Goal: Information Seeking & Learning: Learn about a topic

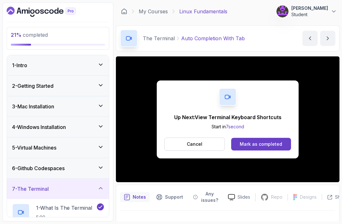
click at [258, 147] on div "Mark as completed" at bounding box center [261, 144] width 42 height 6
click at [269, 148] on button "Mark as completed" at bounding box center [261, 144] width 60 height 13
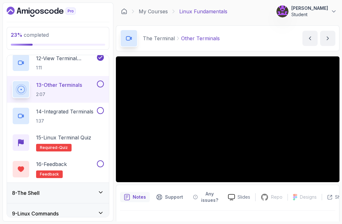
scroll to position [440, 0]
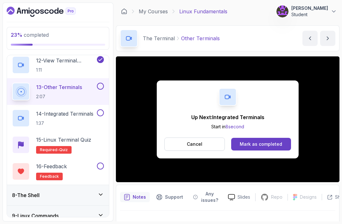
click at [263, 143] on div "Mark as completed" at bounding box center [261, 144] width 42 height 6
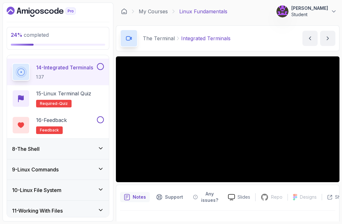
click at [70, 153] on div "8 - The Shell" at bounding box center [58, 149] width 102 height 20
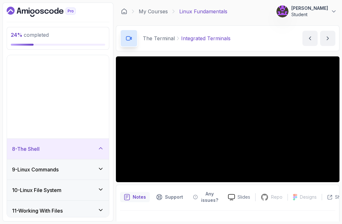
scroll to position [127, 0]
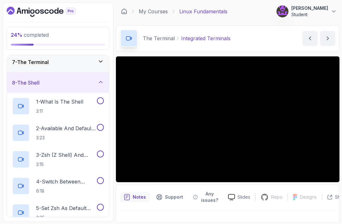
click at [79, 102] on p "1 - What Is The Shell" at bounding box center [59, 102] width 47 height 8
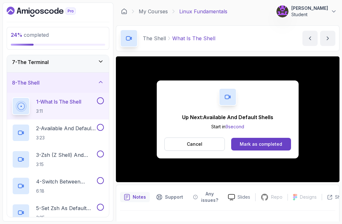
click at [276, 143] on div "Mark as completed" at bounding box center [261, 144] width 42 height 6
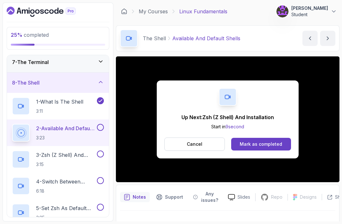
click at [253, 146] on div "Mark as completed" at bounding box center [261, 144] width 42 height 6
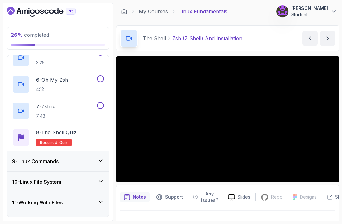
scroll to position [281, 0]
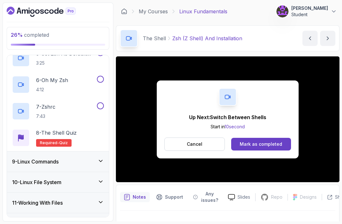
click at [266, 146] on div "Mark as completed" at bounding box center [261, 144] width 42 height 6
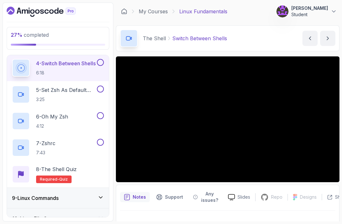
scroll to position [246, 0]
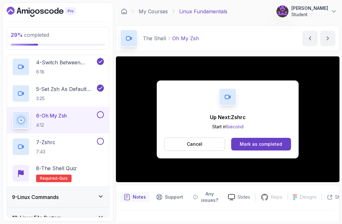
click at [267, 142] on div "Mark as completed" at bounding box center [261, 144] width 42 height 6
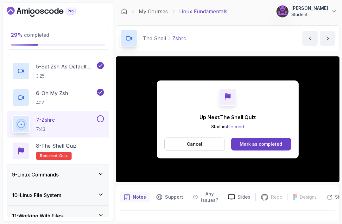
scroll to position [273, 0]
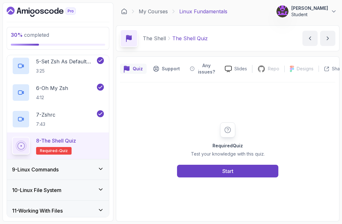
click at [235, 177] on button "Start" at bounding box center [227, 171] width 101 height 13
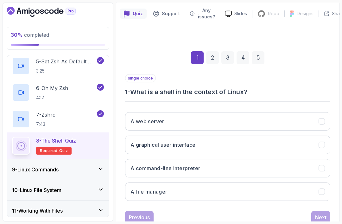
scroll to position [55, 0]
click at [206, 168] on button "A command-line interpreter" at bounding box center [227, 168] width 205 height 18
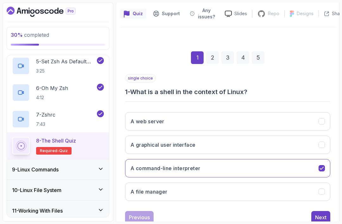
click at [315, 221] on button "Next" at bounding box center [320, 217] width 19 height 13
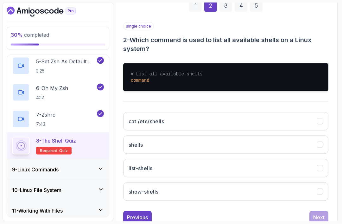
scroll to position [9, 0]
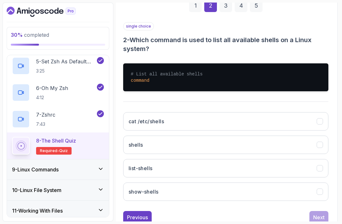
click at [212, 119] on button "cat /etc/shells" at bounding box center [225, 121] width 205 height 18
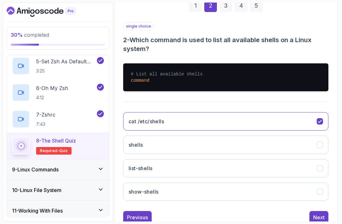
click at [315, 213] on div "Next" at bounding box center [318, 217] width 11 height 8
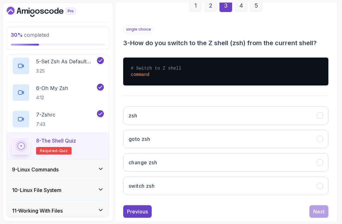
scroll to position [98, 2]
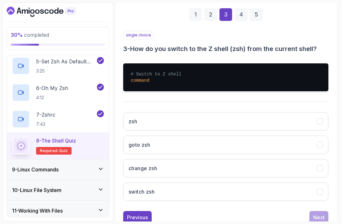
click at [160, 112] on button "zsh" at bounding box center [225, 121] width 205 height 18
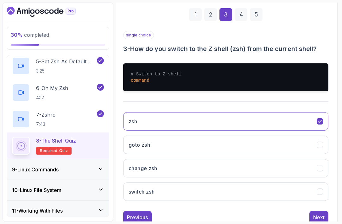
click at [316, 212] on button "Next" at bounding box center [318, 217] width 19 height 13
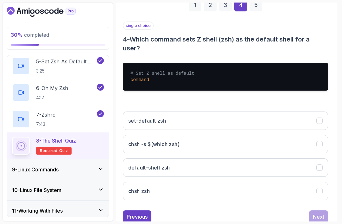
scroll to position [107, 2]
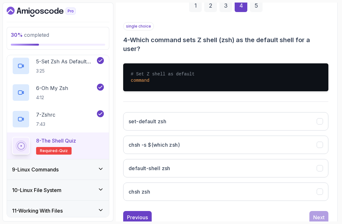
click at [150, 188] on h3 "chsh zsh" at bounding box center [140, 192] width 22 height 8
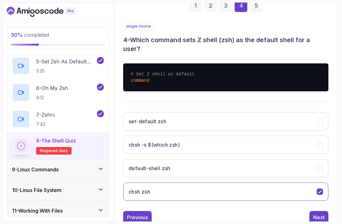
click at [313, 211] on button "Next" at bounding box center [318, 217] width 19 height 13
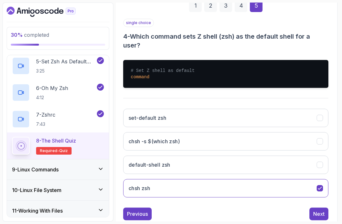
scroll to position [55, 2]
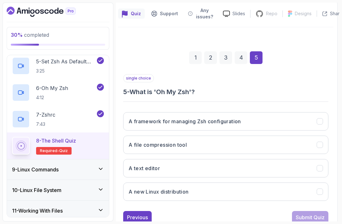
click at [235, 117] on h3 "A framework for managing Zsh configuration" at bounding box center [185, 121] width 112 height 8
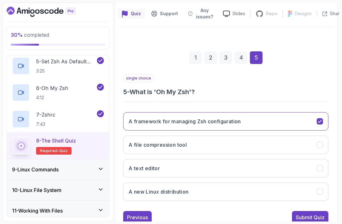
click at [311, 213] on div "Submit Quiz" at bounding box center [310, 217] width 29 height 8
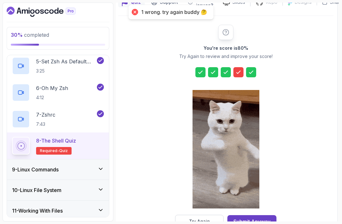
scroll to position [66, 2]
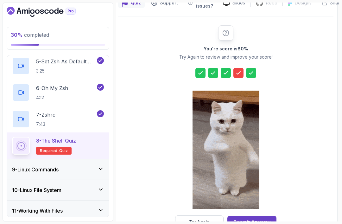
click at [201, 219] on div "Try Again" at bounding box center [199, 222] width 21 height 6
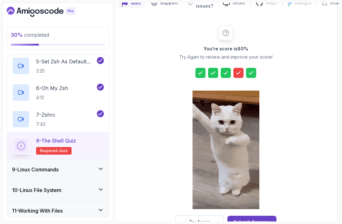
scroll to position [55, 2]
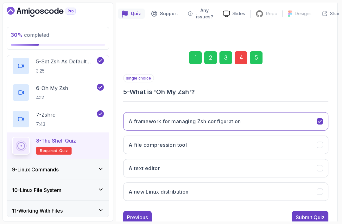
click at [139, 213] on div "Previous" at bounding box center [137, 217] width 21 height 8
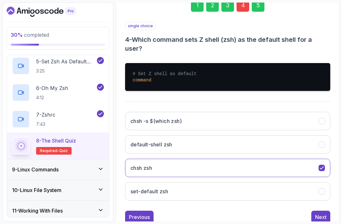
scroll to position [107, 0]
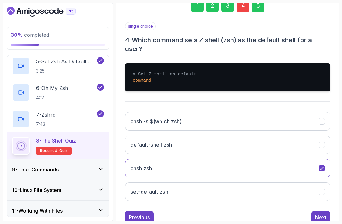
click at [233, 116] on button "chsh -s $(which zsh)" at bounding box center [227, 121] width 205 height 18
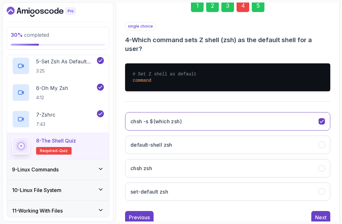
click at [216, 159] on button "chsh zsh" at bounding box center [227, 168] width 205 height 18
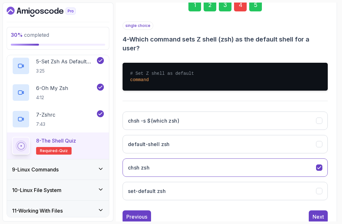
scroll to position [107, 2]
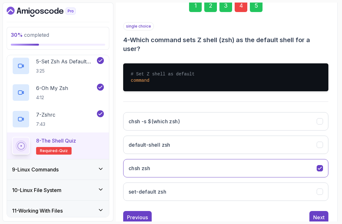
click at [317, 213] on div "Next" at bounding box center [318, 217] width 11 height 8
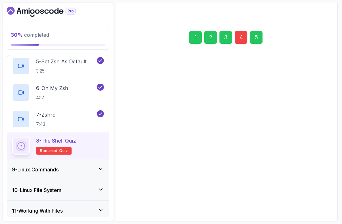
scroll to position [55, 2]
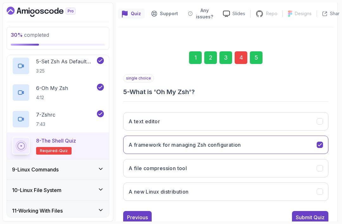
click at [312, 213] on div "Submit Quiz" at bounding box center [310, 217] width 29 height 8
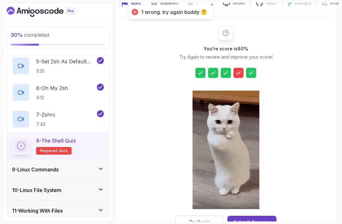
click at [193, 219] on button "Try Again" at bounding box center [199, 221] width 48 height 13
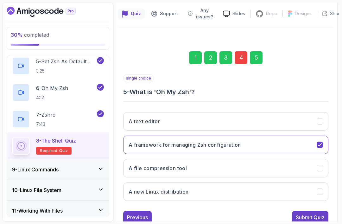
click at [134, 213] on div "Previous" at bounding box center [137, 217] width 21 height 8
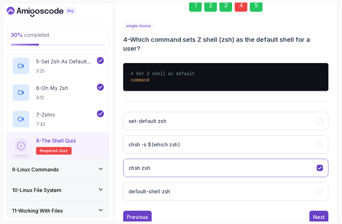
scroll to position [107, 2]
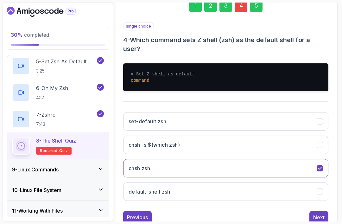
click at [238, 135] on button "chsh -s $(which zsh)" at bounding box center [225, 144] width 205 height 18
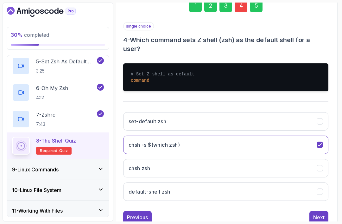
click at [317, 213] on div "Next" at bounding box center [318, 217] width 11 height 8
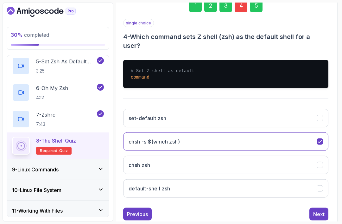
scroll to position [55, 2]
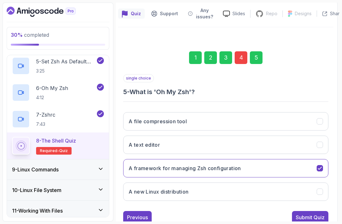
click at [306, 213] on div "Submit Quiz" at bounding box center [310, 217] width 29 height 8
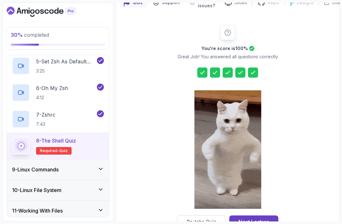
scroll to position [66, 0]
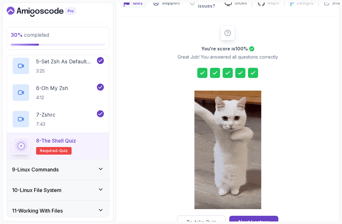
click at [264, 217] on button "Next Lecture" at bounding box center [253, 222] width 49 height 13
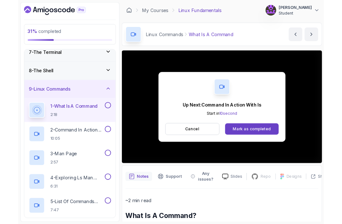
scroll to position [9, 0]
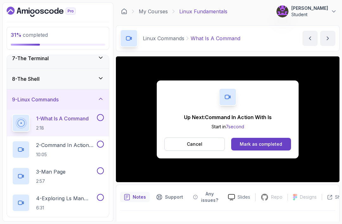
click at [260, 141] on button "Mark as completed" at bounding box center [261, 144] width 60 height 13
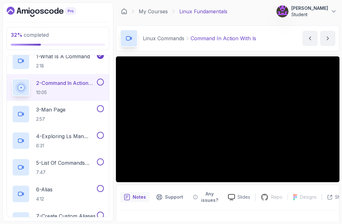
scroll to position [192, 0]
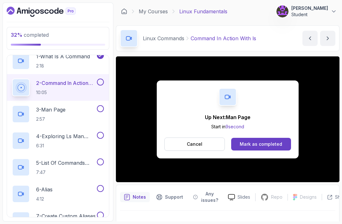
click at [265, 141] on div "Mark as completed" at bounding box center [261, 144] width 42 height 6
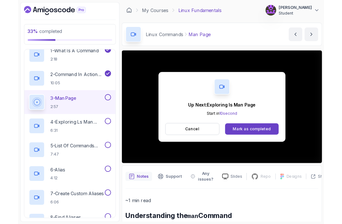
scroll to position [9, 0]
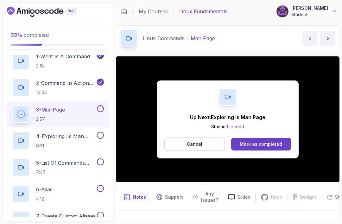
click at [267, 138] on button "Mark as completed" at bounding box center [261, 144] width 60 height 13
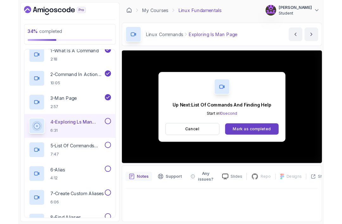
scroll to position [9, 0]
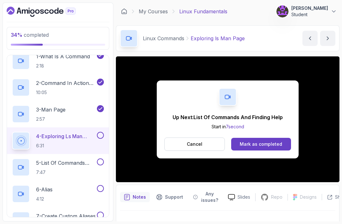
click at [273, 139] on button "Mark as completed" at bounding box center [261, 144] width 60 height 13
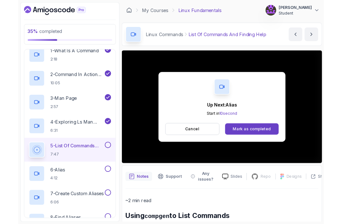
scroll to position [9, 0]
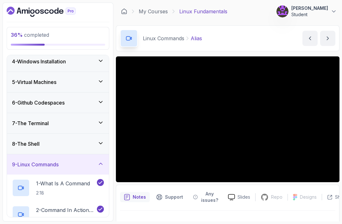
click at [161, 10] on link "My Courses" at bounding box center [153, 12] width 29 height 8
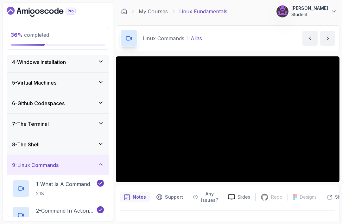
scroll to position [65, 0]
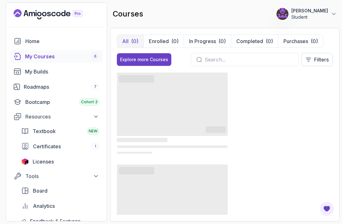
click at [60, 60] on link "My Courses 6" at bounding box center [56, 56] width 93 height 13
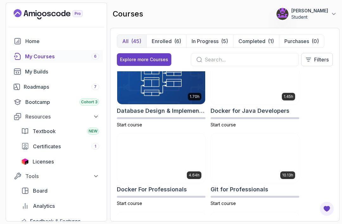
scroll to position [252, 0]
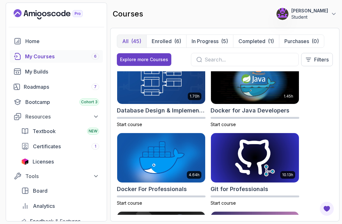
click at [264, 96] on img at bounding box center [255, 79] width 88 height 49
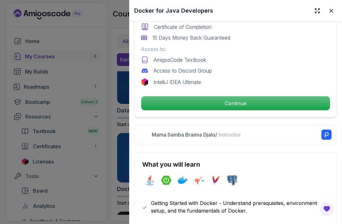
scroll to position [202, 0]
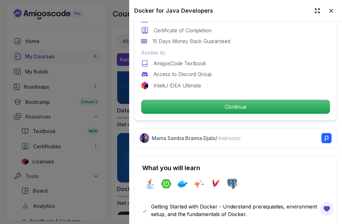
click at [253, 107] on p "Continue" at bounding box center [235, 107] width 189 height 14
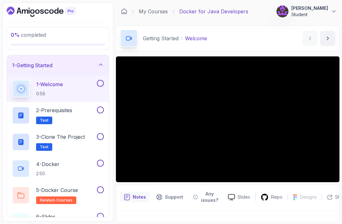
click at [155, 9] on link "My Courses" at bounding box center [153, 12] width 29 height 8
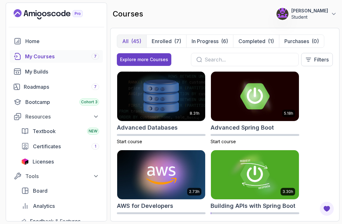
click at [219, 58] on input "text" at bounding box center [248, 60] width 89 height 8
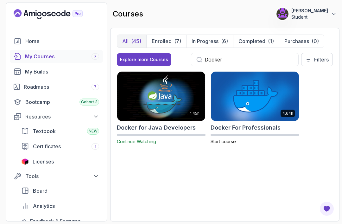
type input "Docker"
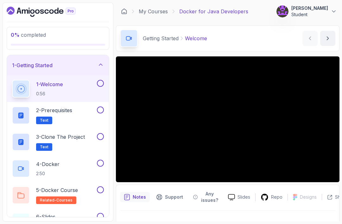
click at [164, 9] on link "My Courses" at bounding box center [153, 12] width 29 height 8
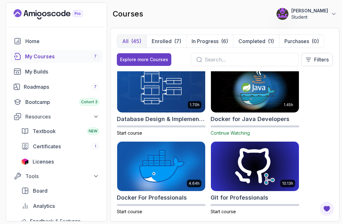
scroll to position [242, 0]
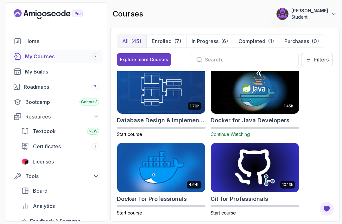
click at [174, 179] on img at bounding box center [161, 167] width 88 height 49
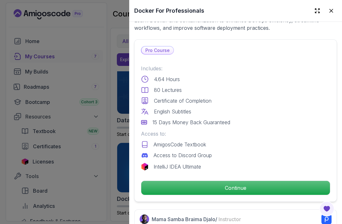
scroll to position [139, 0]
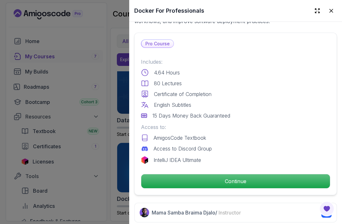
click at [259, 183] on p "Continue" at bounding box center [235, 181] width 189 height 14
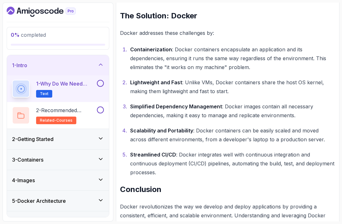
scroll to position [20, 0]
click at [100, 80] on button at bounding box center [100, 83] width 7 height 7
click at [74, 106] on p "2 - Recommended Courses" at bounding box center [66, 110] width 60 height 8
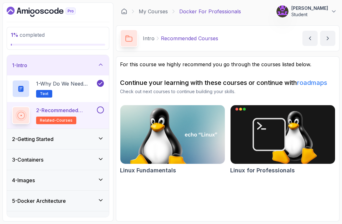
click at [103, 106] on button at bounding box center [100, 109] width 7 height 7
click at [49, 135] on h3 "2 - Getting Started" at bounding box center [32, 139] width 41 height 8
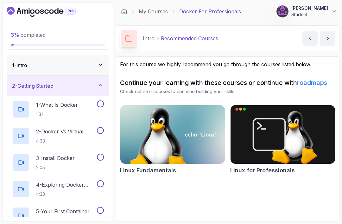
click at [55, 101] on h2 "1 - What Is Docker 1:31" at bounding box center [57, 109] width 42 height 16
